Goal: Task Accomplishment & Management: Manage account settings

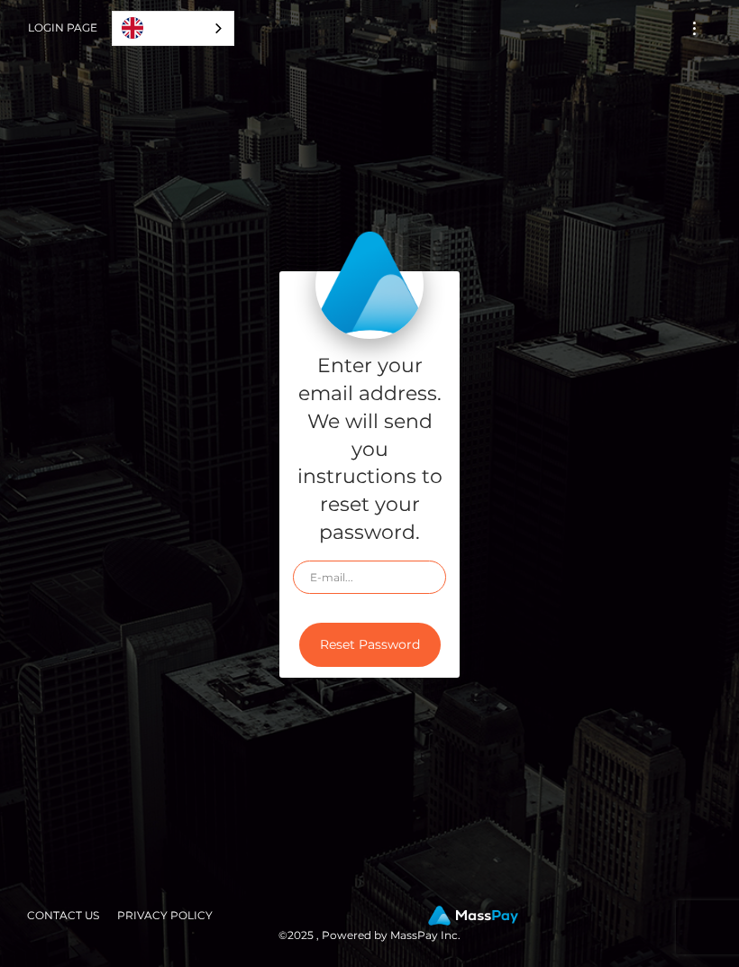
click at [404, 594] on input "text" at bounding box center [369, 576] width 153 height 33
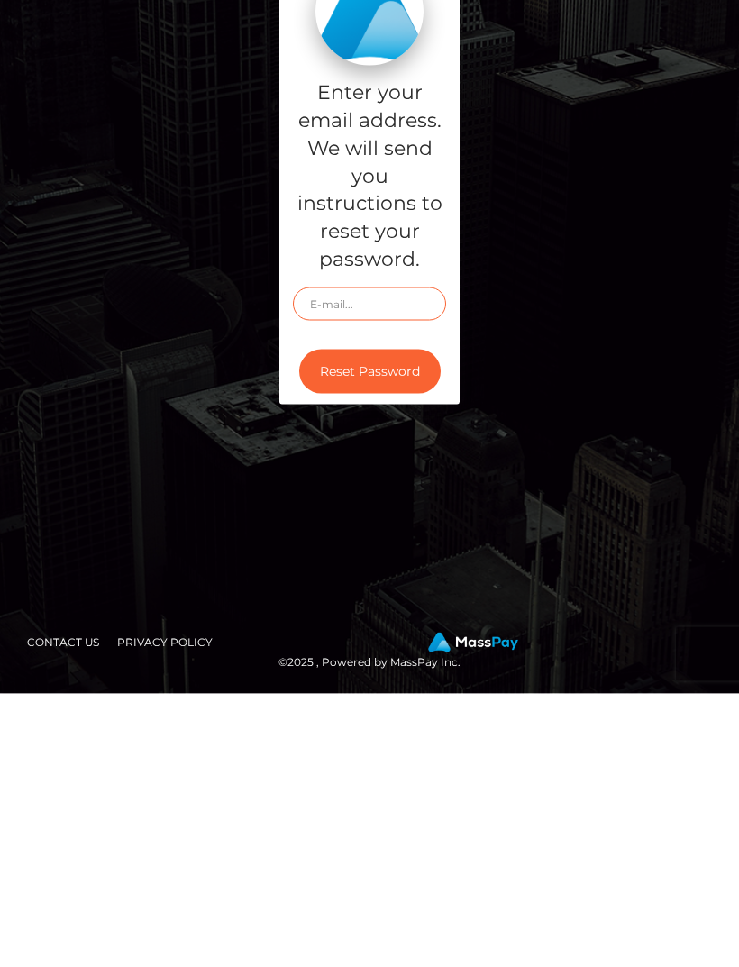
type input "Thebaddiepov@gmail.com"
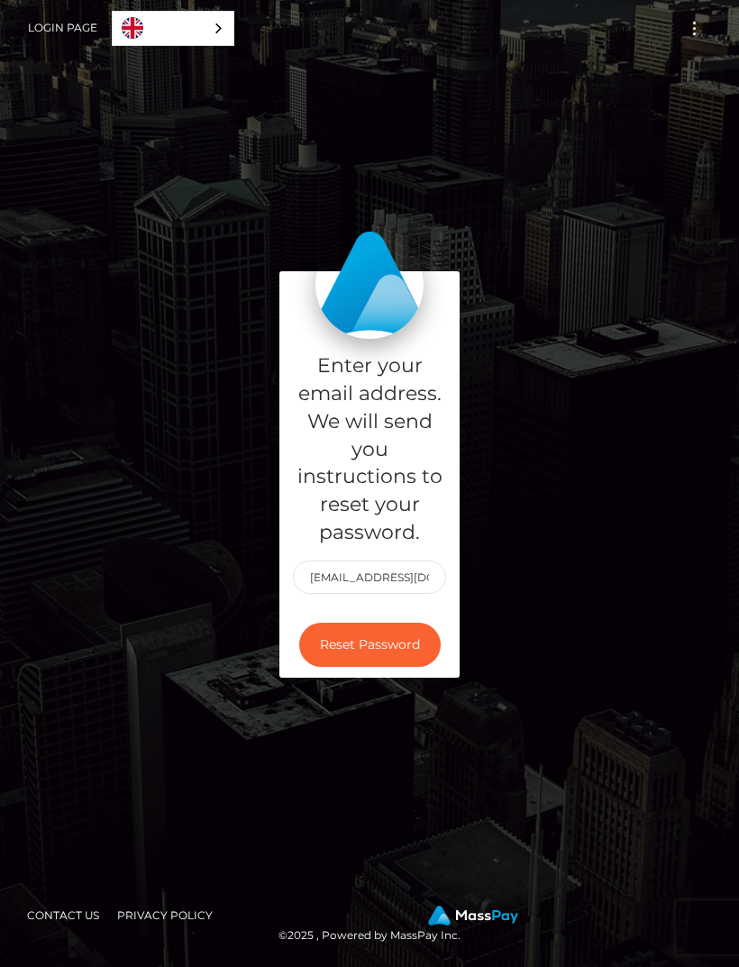
click at [408, 626] on button "Reset Password" at bounding box center [369, 644] width 141 height 44
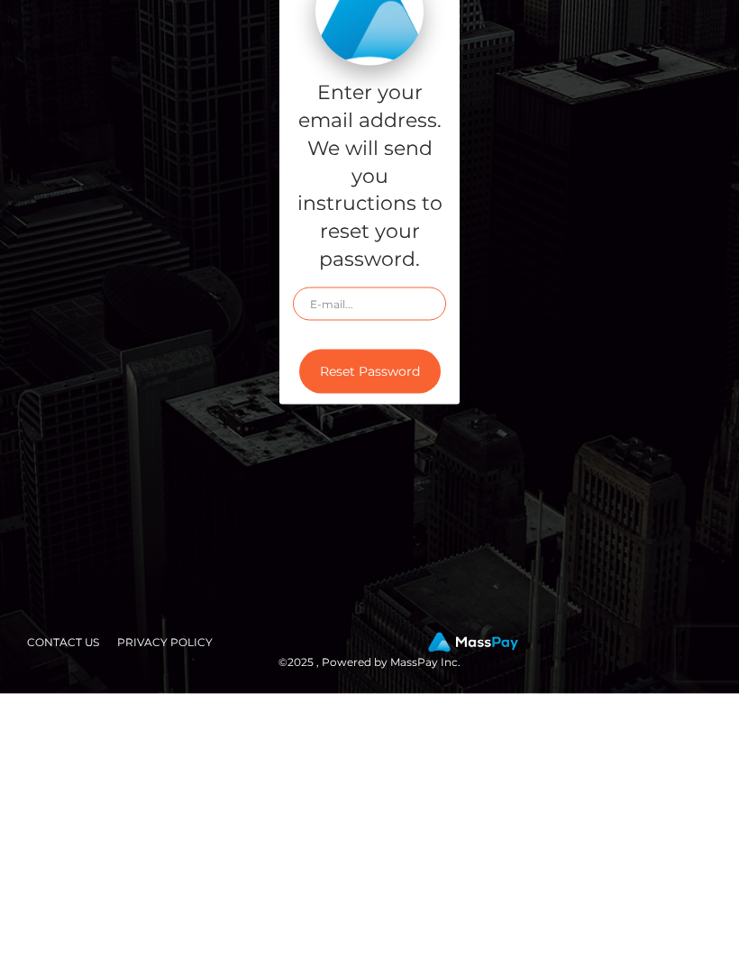
type input "[EMAIL_ADDRESS][DOMAIN_NAME]"
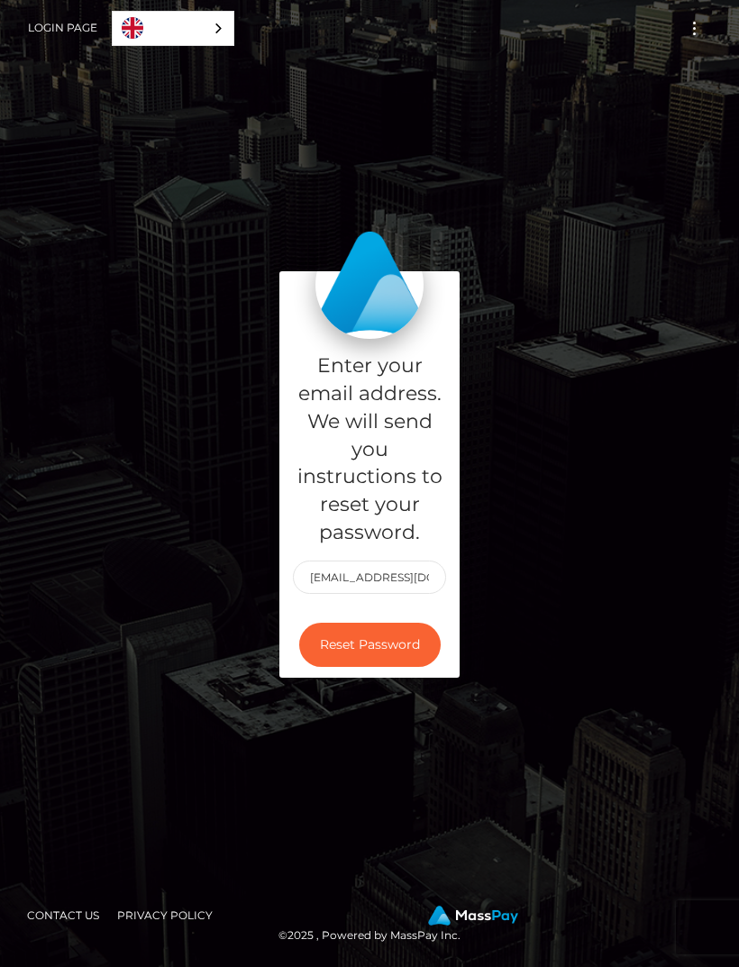
click at [404, 622] on button "Reset Password" at bounding box center [369, 644] width 141 height 44
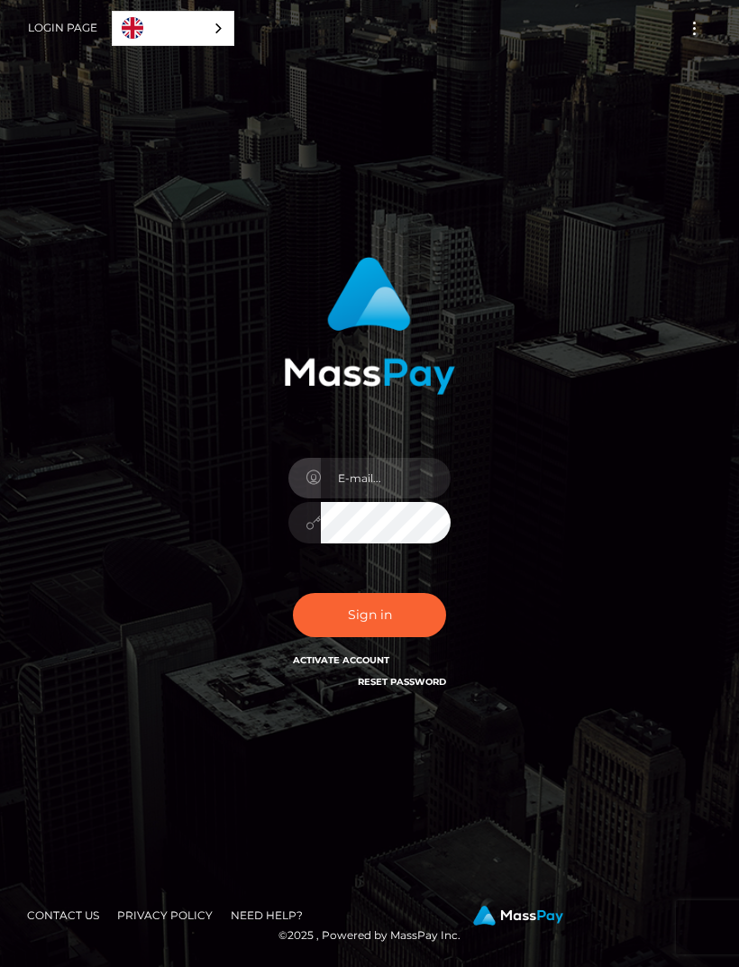
click at [401, 497] on input "email" at bounding box center [386, 478] width 130 height 41
